Goal: Information Seeking & Learning: Learn about a topic

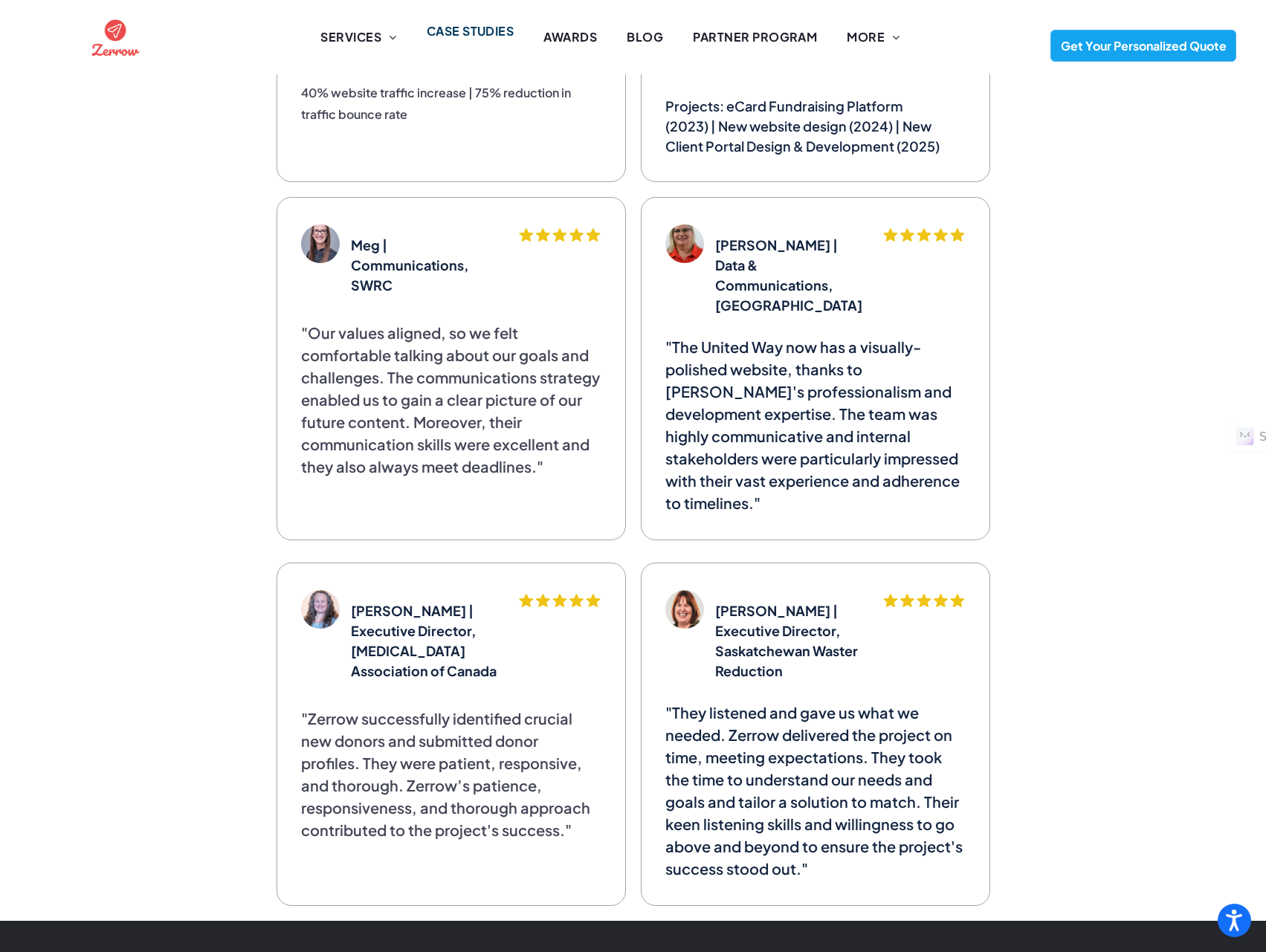
click at [486, 32] on span "CASE STUDIES" at bounding box center [470, 31] width 88 height 18
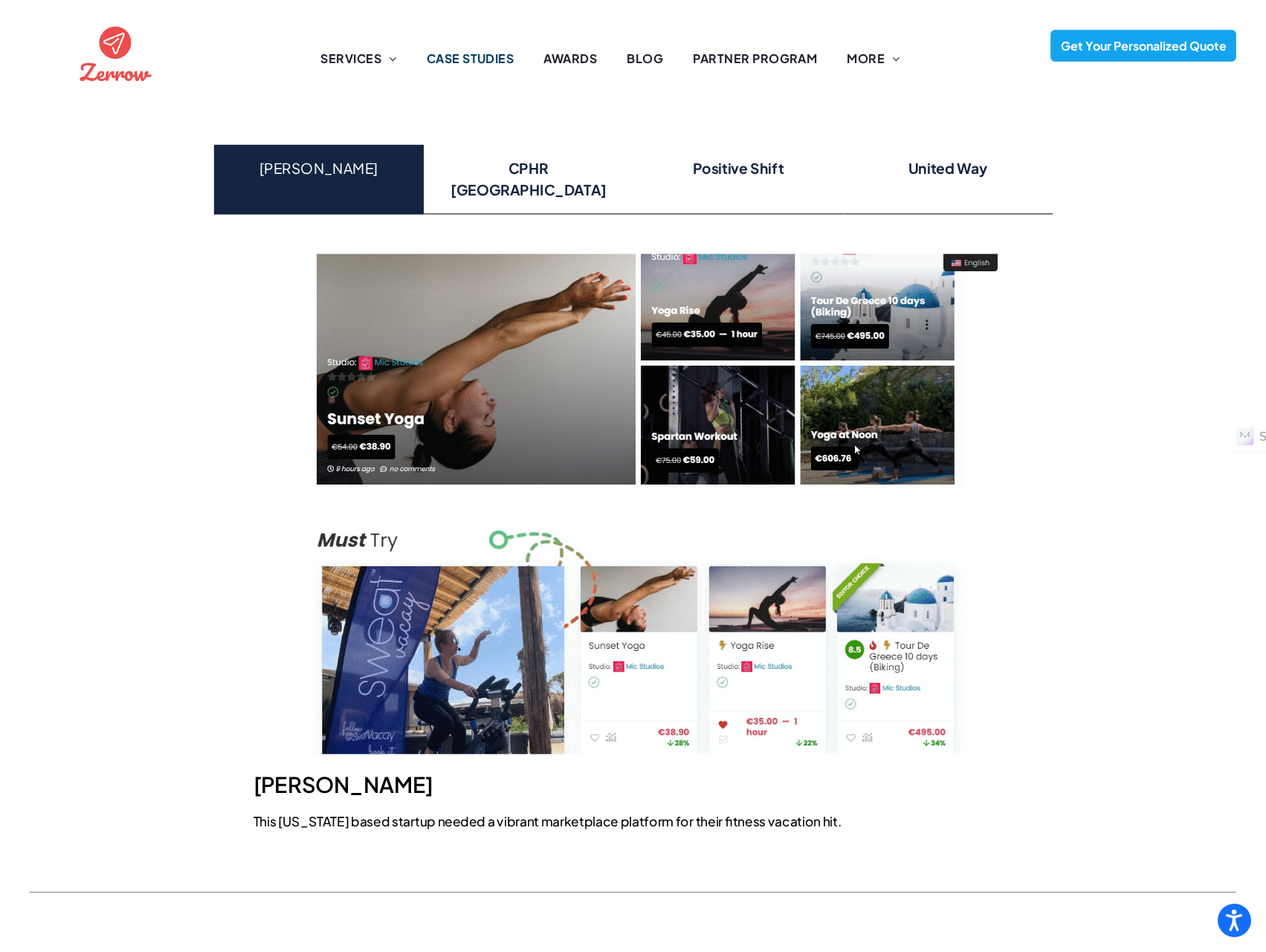
scroll to position [124, 0]
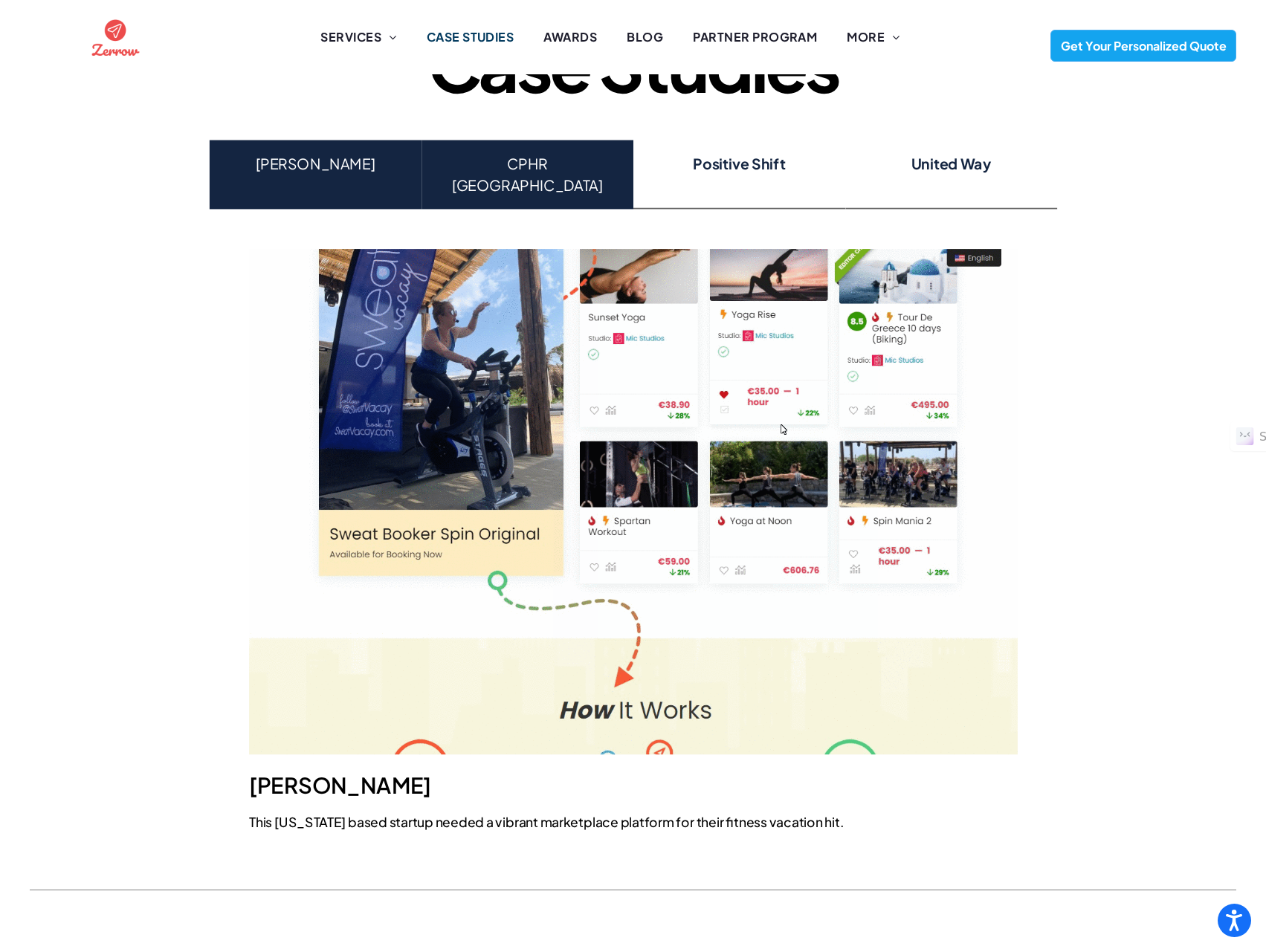
click at [512, 172] on h4 "CPHR ALBERTA" at bounding box center [526, 175] width 185 height 43
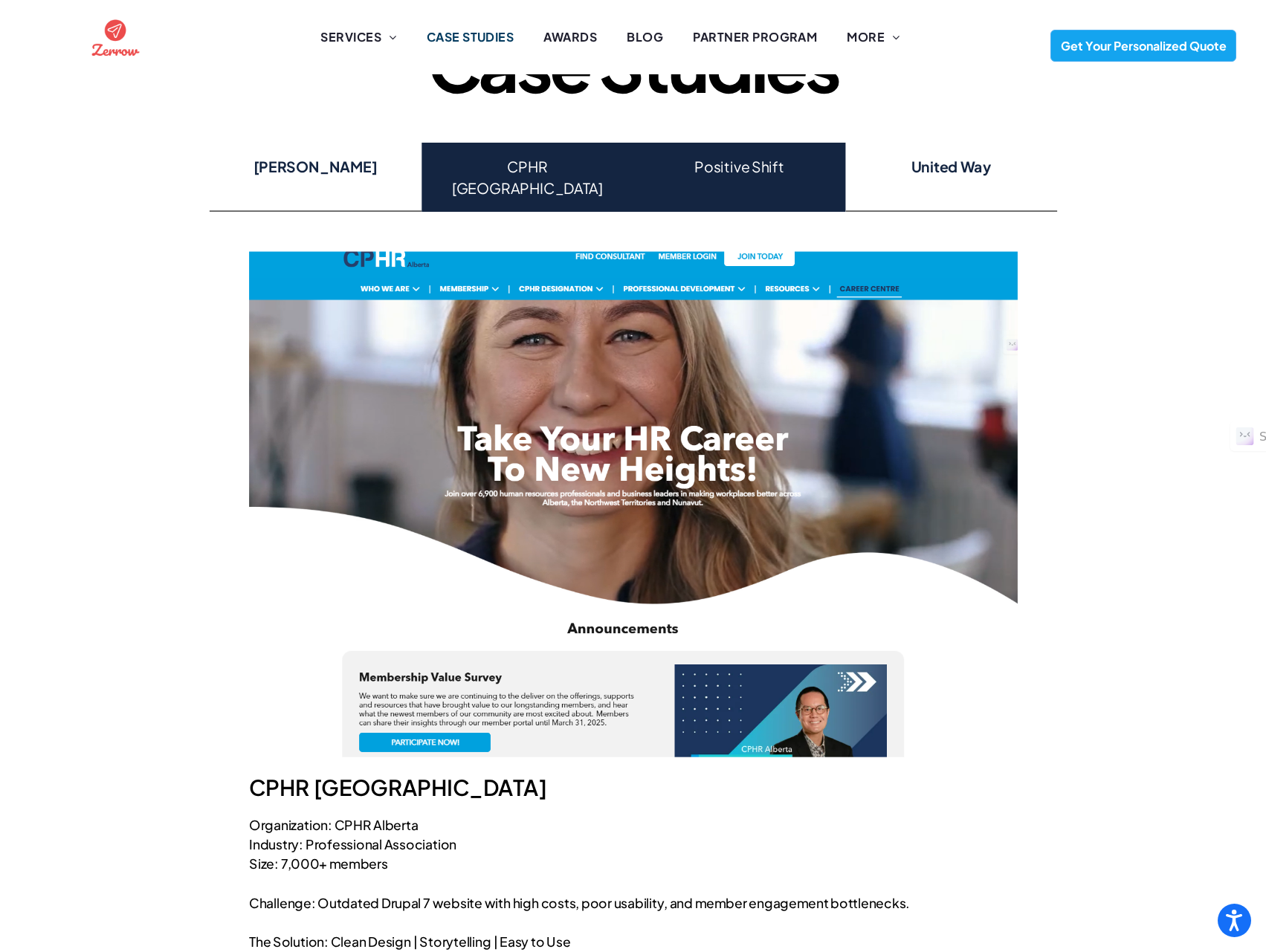
click at [712, 172] on h4 "Positive Shift" at bounding box center [738, 166] width 185 height 21
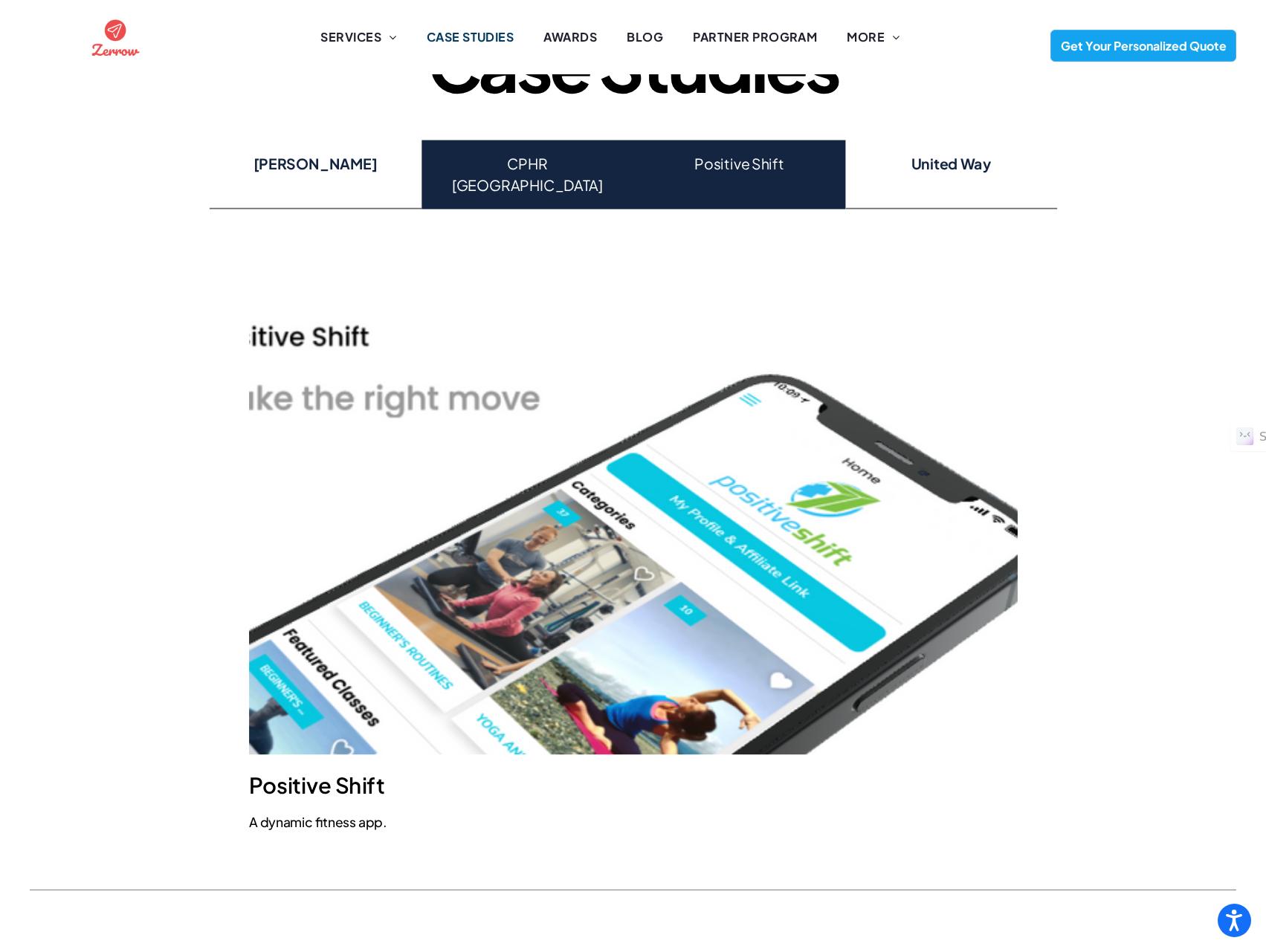
click at [541, 169] on h4 "CPHR ALBERTA" at bounding box center [526, 175] width 185 height 43
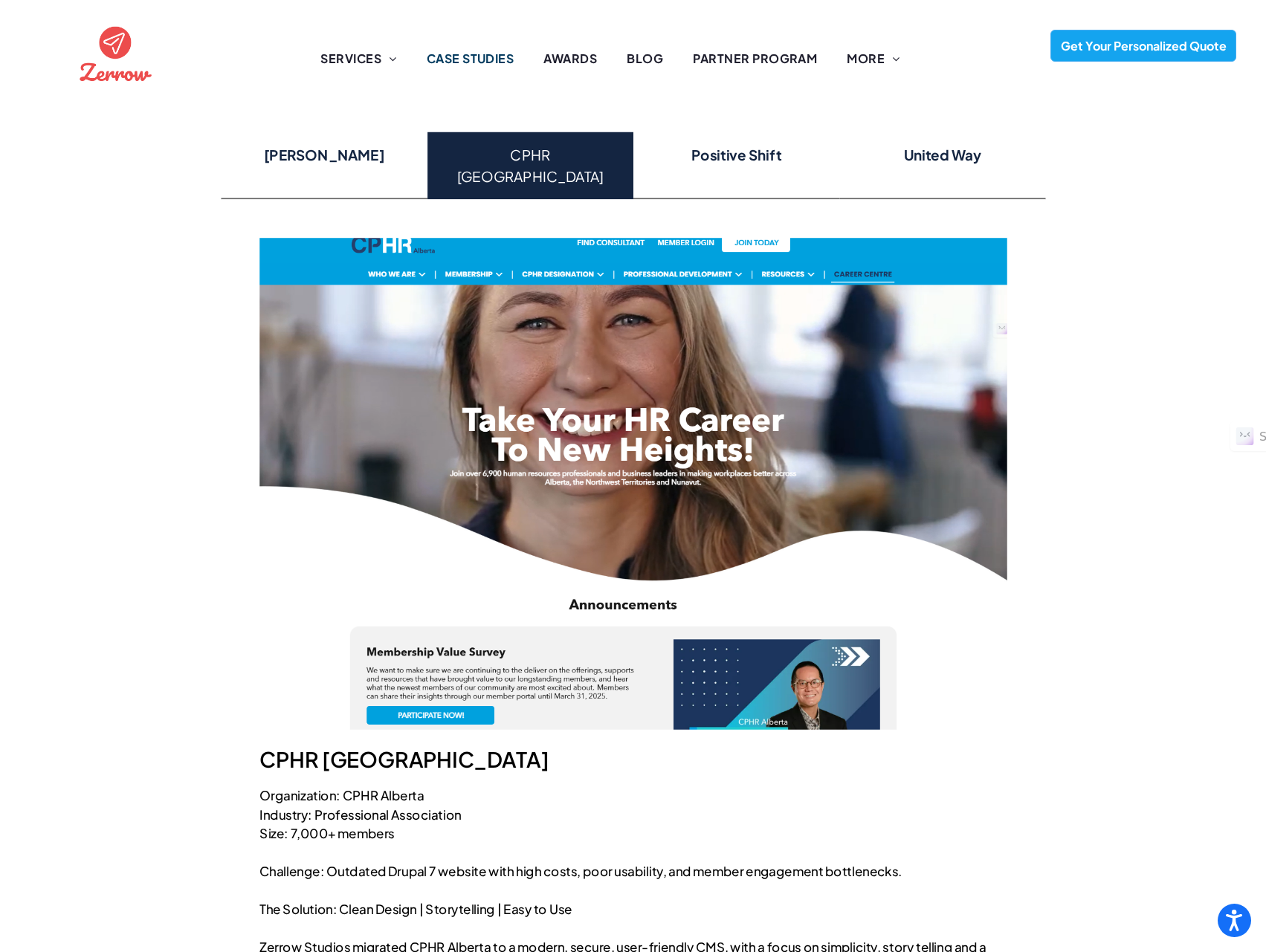
scroll to position [0, 0]
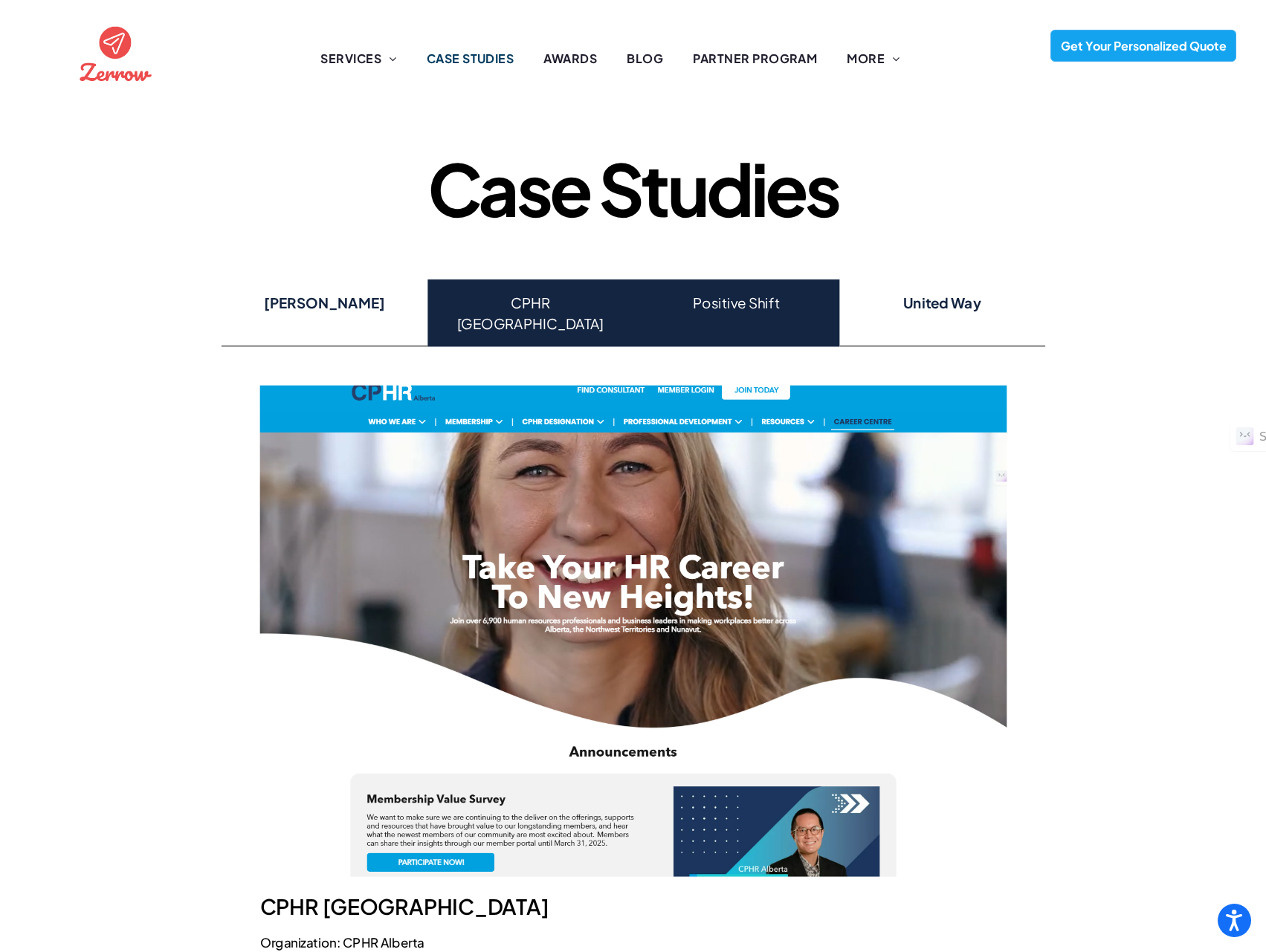
click at [726, 310] on h4 "Positive Shift" at bounding box center [736, 302] width 181 height 21
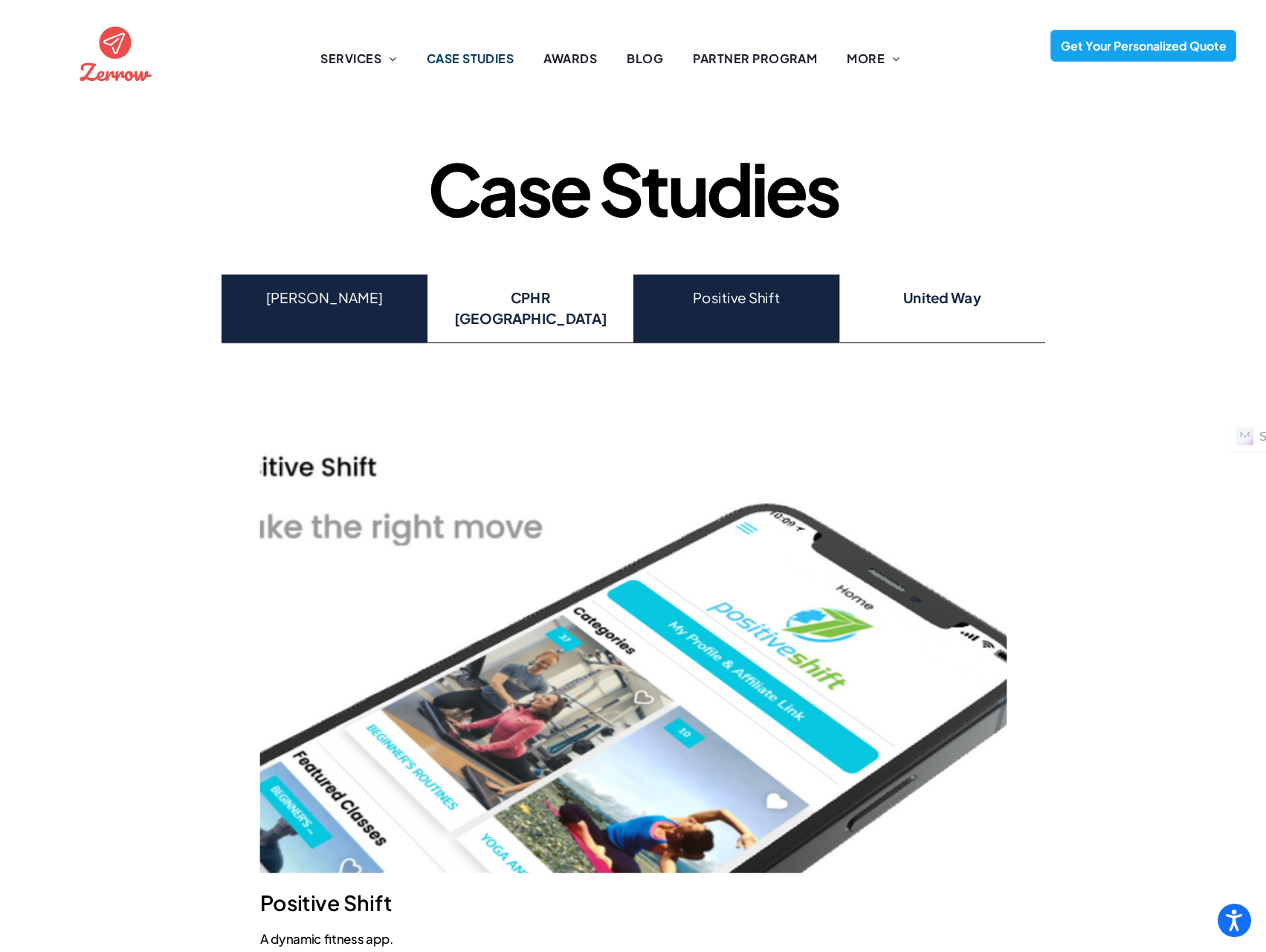
click at [390, 308] on div "Sweat Booker" at bounding box center [323, 308] width 206 height 69
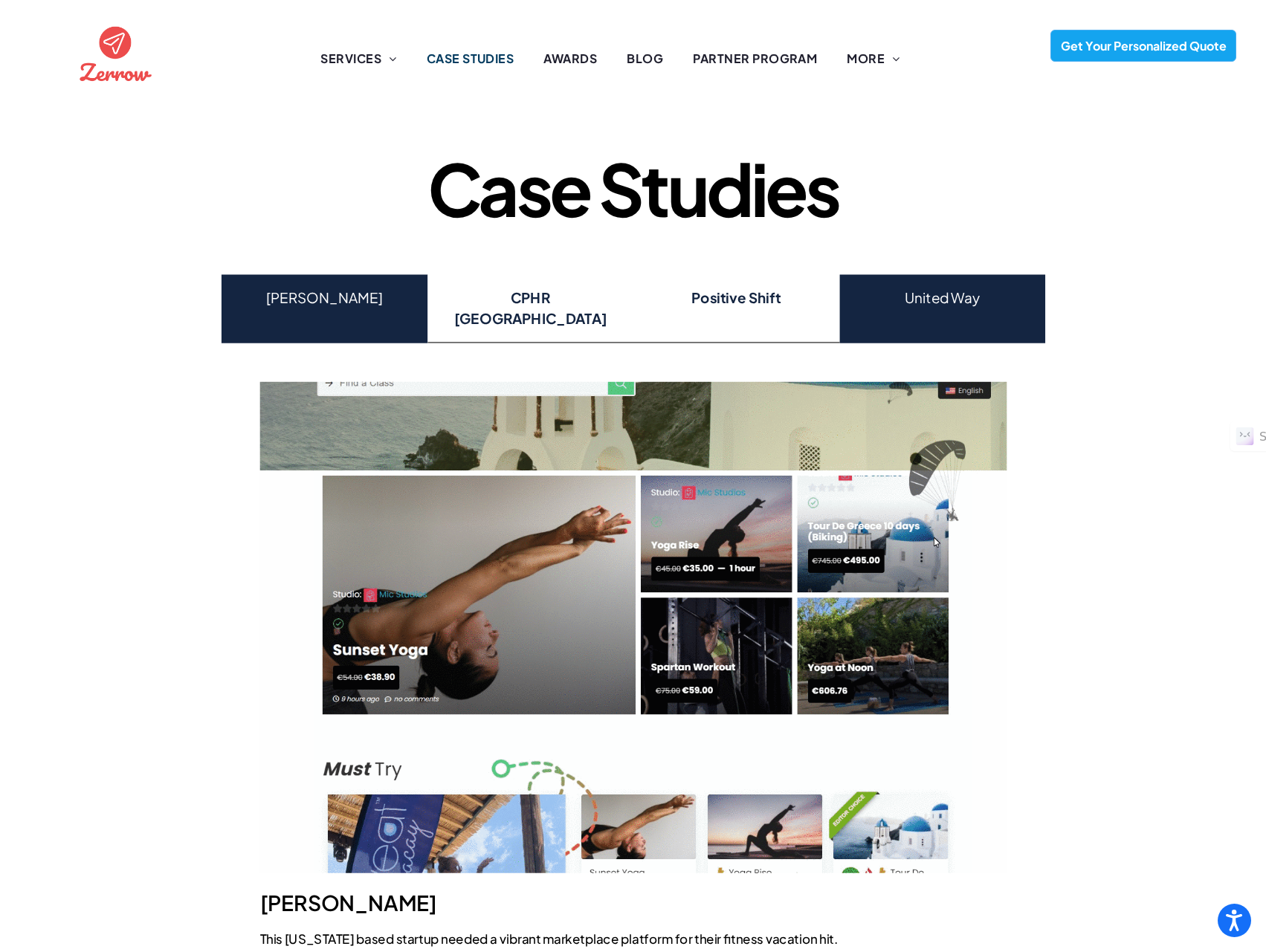
click at [943, 294] on h4 "United Way" at bounding box center [943, 296] width 181 height 21
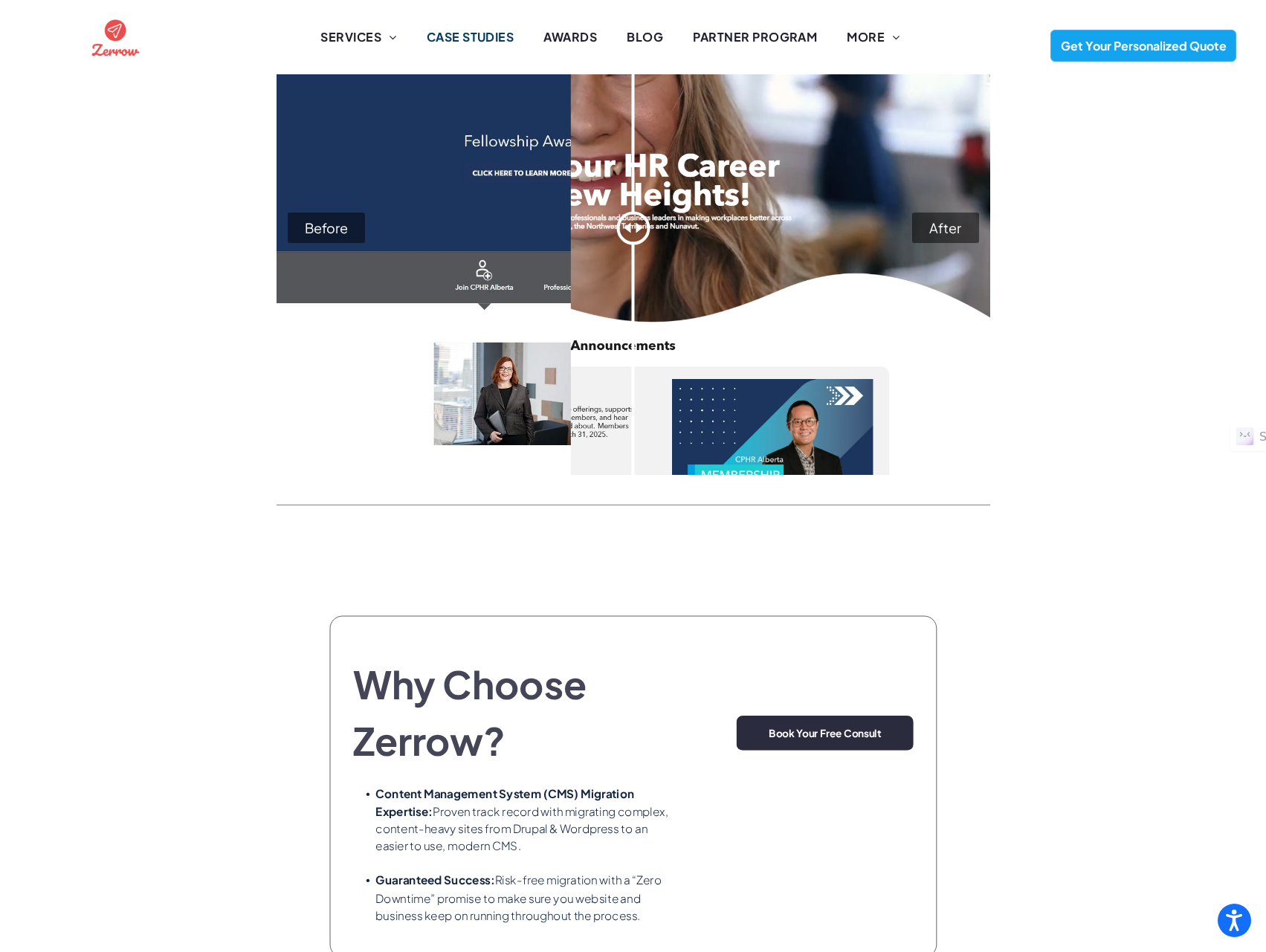
scroll to position [2353, 0]
